Goal: Obtain resource: Obtain resource

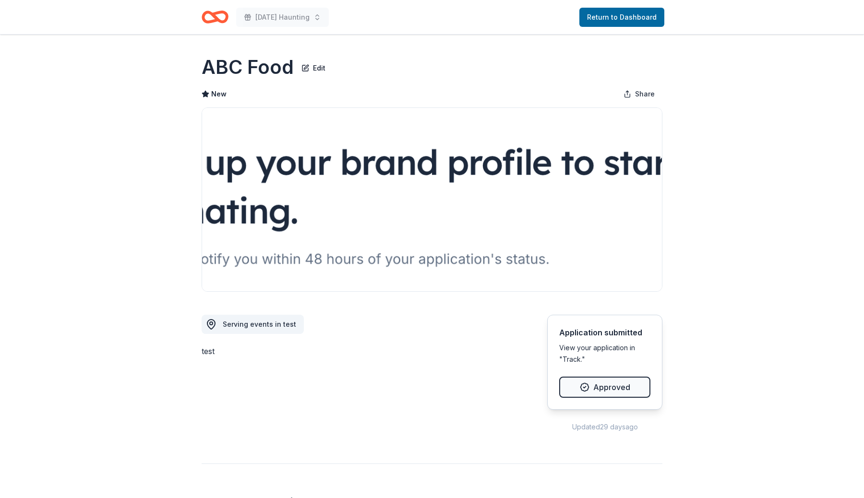
scroll to position [557, 0]
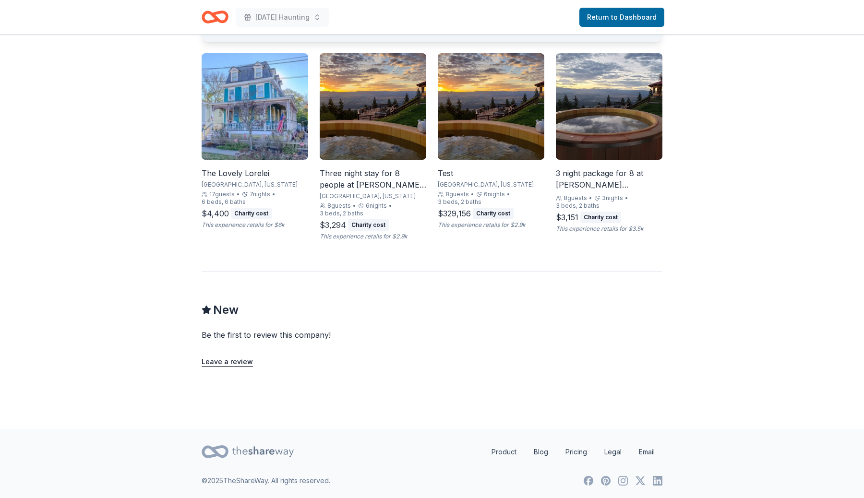
click at [379, 181] on div "Three night stay for 8 people at [PERSON_NAME][GEOGRAPHIC_DATA] and Retreat in …" at bounding box center [373, 179] width 107 height 23
click at [588, 186] on div "3 night package for 8 at [PERSON_NAME][GEOGRAPHIC_DATA]" at bounding box center [609, 179] width 107 height 23
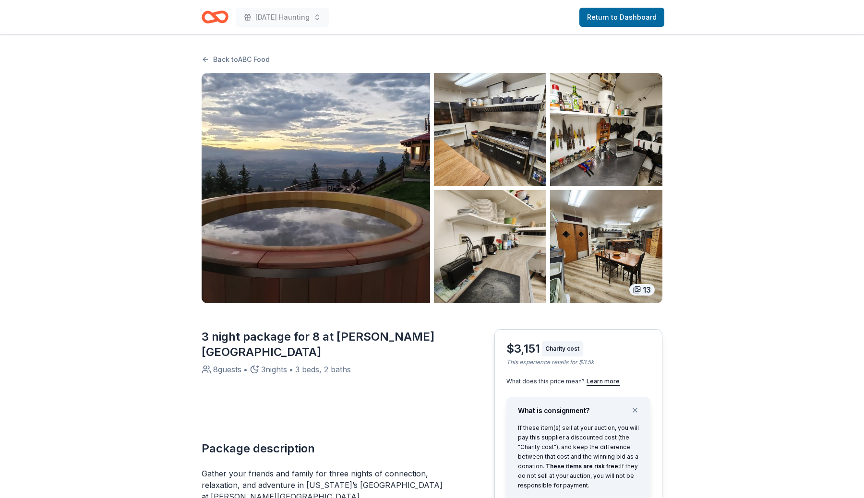
click at [492, 208] on img "button" at bounding box center [490, 246] width 112 height 113
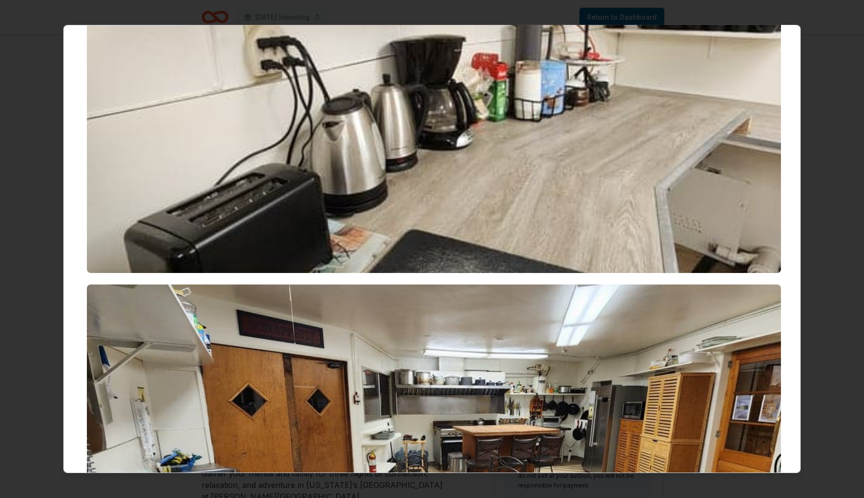
scroll to position [1206, 0]
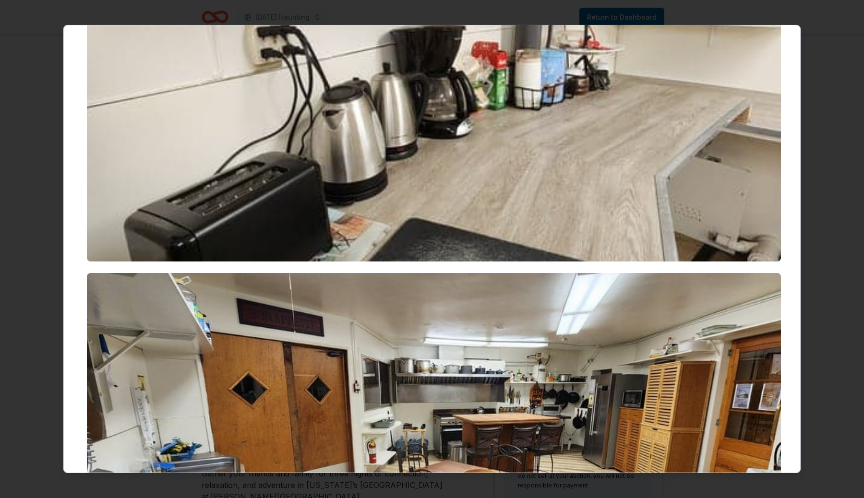
click at [845, 295] on div at bounding box center [432, 249] width 864 height 498
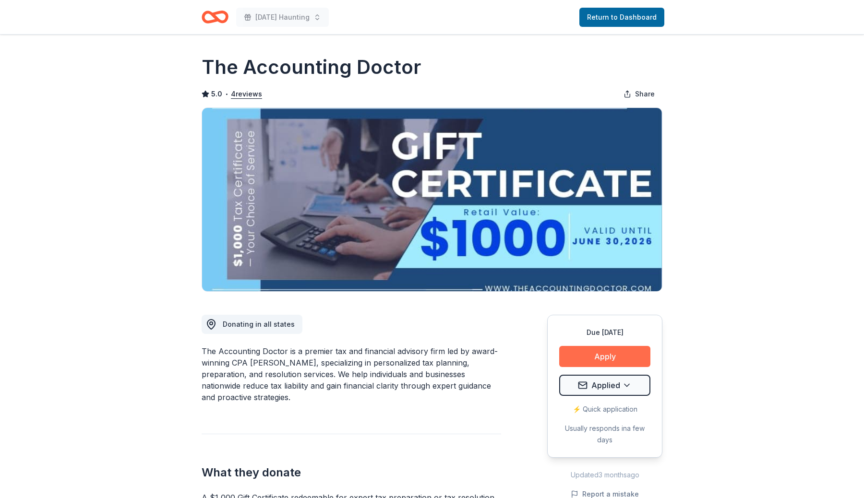
click at [618, 355] on button "Apply" at bounding box center [604, 356] width 91 height 21
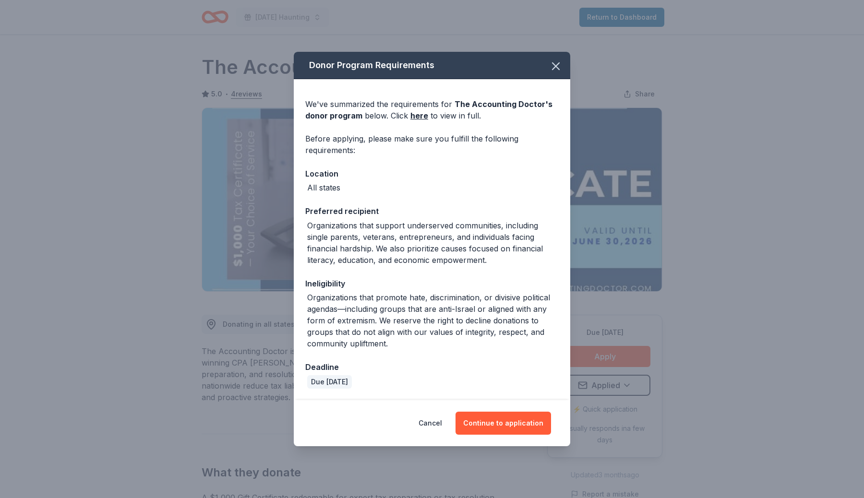
click at [835, 321] on div "Donor Program Requirements We've summarized the requirements for The Accounting…" at bounding box center [432, 249] width 864 height 498
